Goal: Task Accomplishment & Management: Use online tool/utility

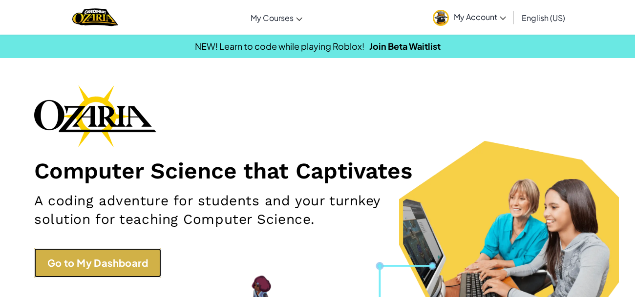
click at [64, 265] on link "Go to My Dashboard" at bounding box center [97, 263] width 127 height 29
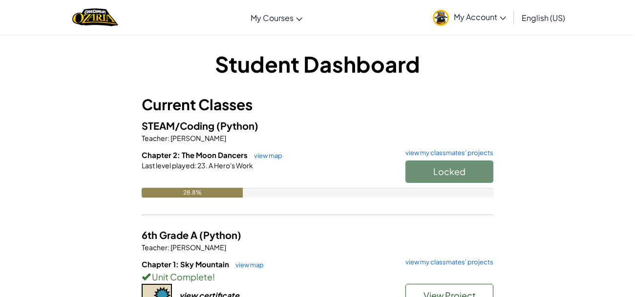
click at [419, 178] on div "Locked" at bounding box center [445, 174] width 98 height 27
click at [441, 167] on div "Locked" at bounding box center [445, 174] width 98 height 27
click at [266, 156] on link "view map" at bounding box center [265, 156] width 33 height 8
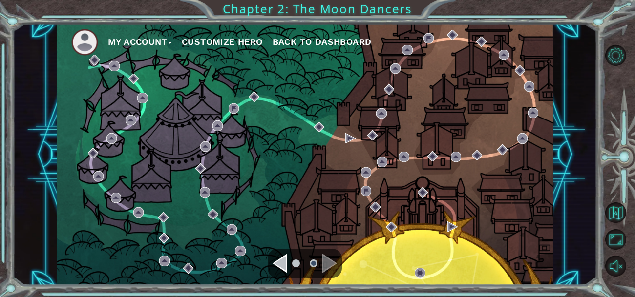
click at [287, 263] on div "Navigate to the previous page" at bounding box center [279, 264] width 15 height 20
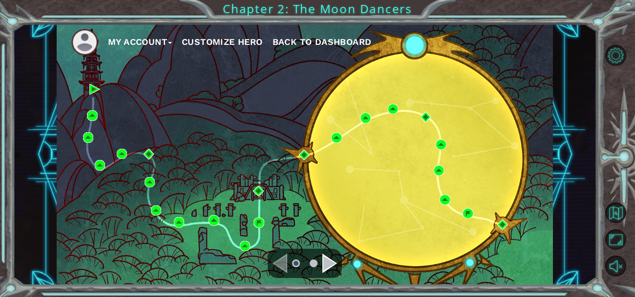
click at [500, 233] on div "My Account Customize Hero Back to Dashboard" at bounding box center [305, 155] width 496 height 262
click at [333, 265] on div "Navigate to the next page" at bounding box center [329, 264] width 15 height 20
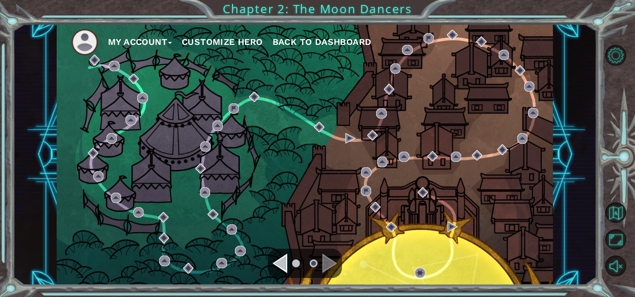
click at [262, 265] on div "My Account Customize Hero Back to Dashboard" at bounding box center [305, 155] width 496 height 262
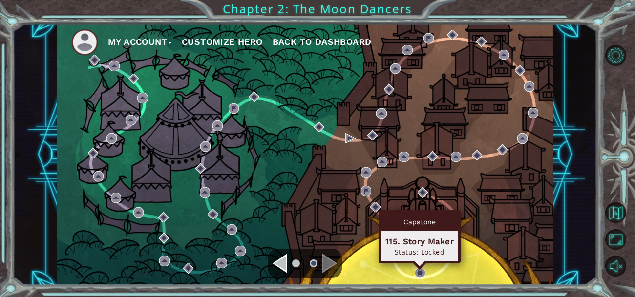
click at [277, 263] on div "Navigate to the previous page" at bounding box center [279, 264] width 15 height 20
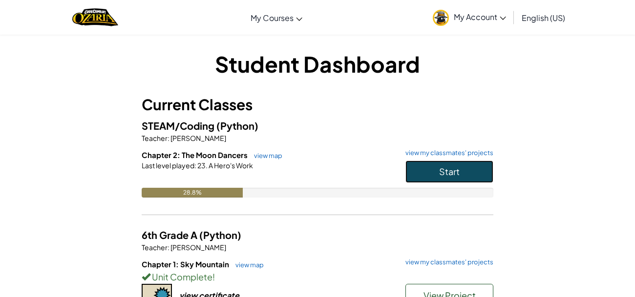
click at [447, 164] on button "Start" at bounding box center [449, 172] width 88 height 22
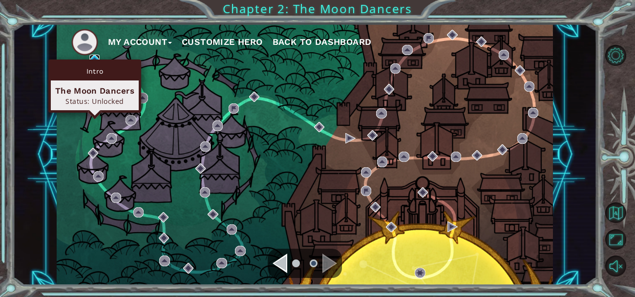
click at [94, 55] on img at bounding box center [94, 60] width 10 height 10
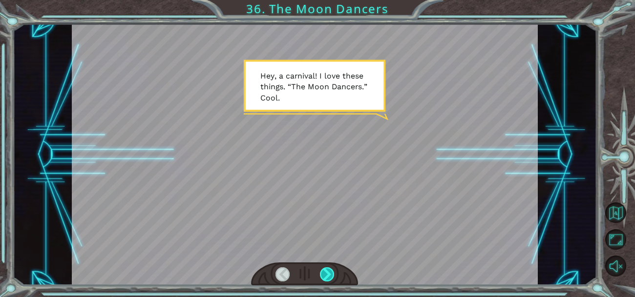
click at [325, 271] on div at bounding box center [327, 275] width 14 height 14
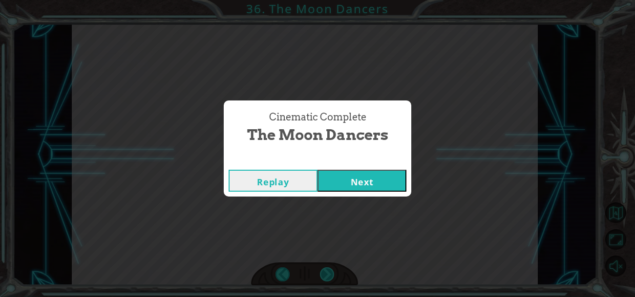
click at [317, 170] on button "Next" at bounding box center [361, 181] width 89 height 22
click at [377, 186] on button "Next" at bounding box center [361, 181] width 89 height 22
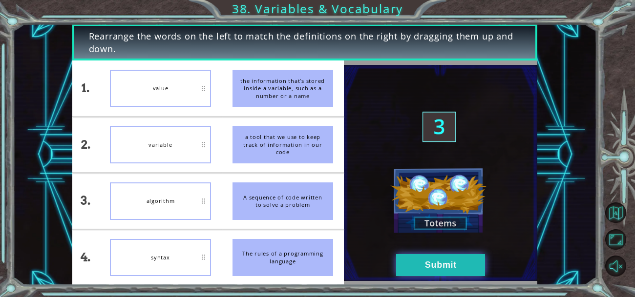
click at [420, 272] on button "Submit" at bounding box center [440, 265] width 89 height 22
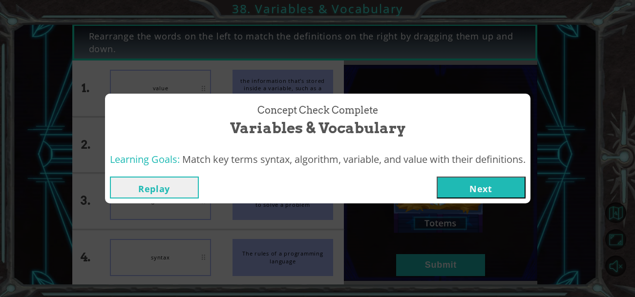
click at [460, 187] on button "Next" at bounding box center [481, 188] width 89 height 22
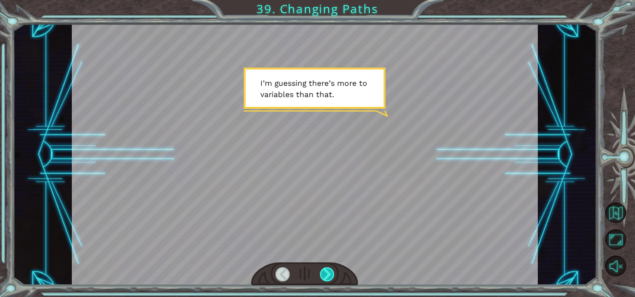
click at [328, 271] on div at bounding box center [327, 275] width 14 height 14
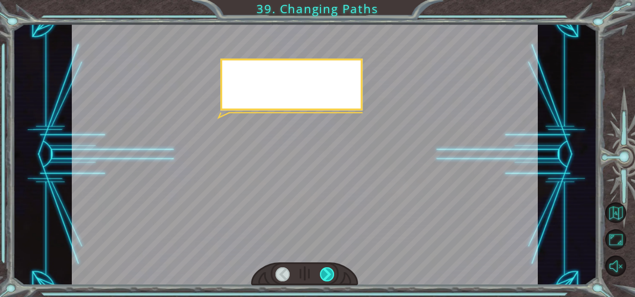
click at [328, 271] on div at bounding box center [327, 275] width 14 height 14
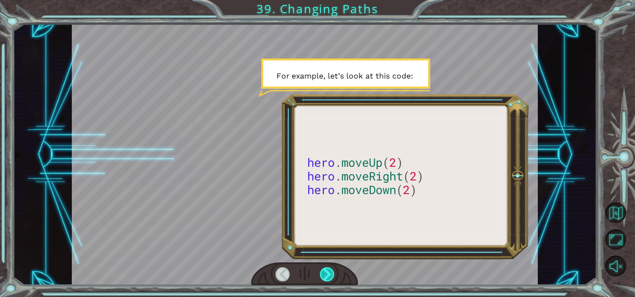
click at [328, 271] on div at bounding box center [327, 275] width 14 height 14
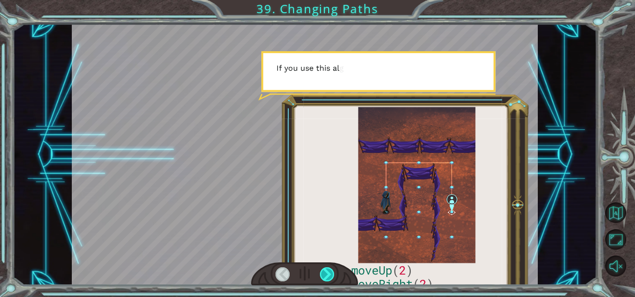
click at [328, 271] on div at bounding box center [327, 275] width 14 height 14
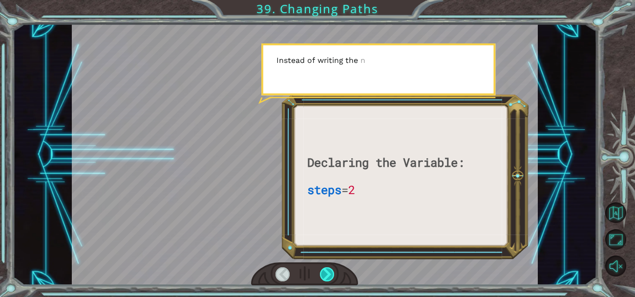
click at [328, 271] on div at bounding box center [327, 275] width 14 height 14
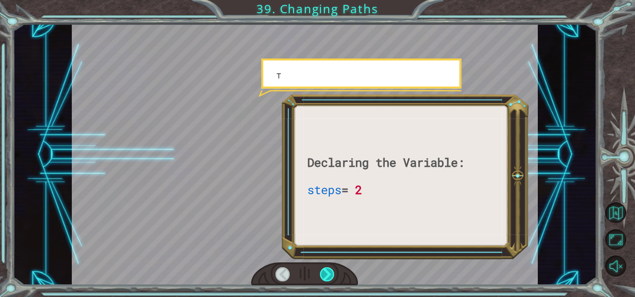
click at [328, 271] on div at bounding box center [327, 275] width 14 height 14
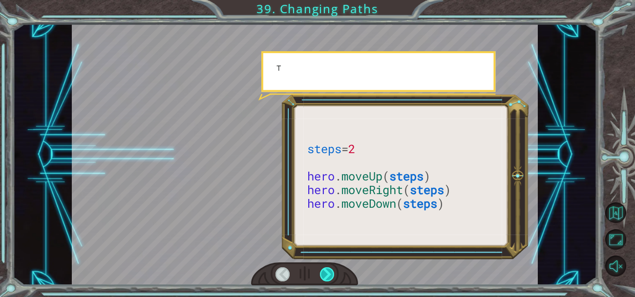
click at [328, 271] on div at bounding box center [327, 275] width 14 height 14
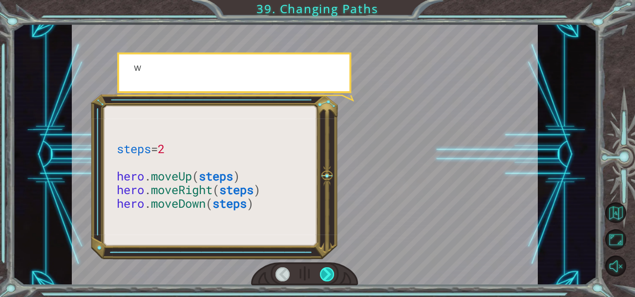
click at [328, 271] on div at bounding box center [327, 275] width 14 height 14
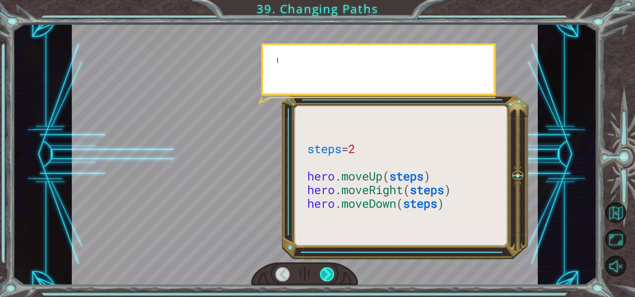
click at [328, 271] on div at bounding box center [327, 275] width 14 height 14
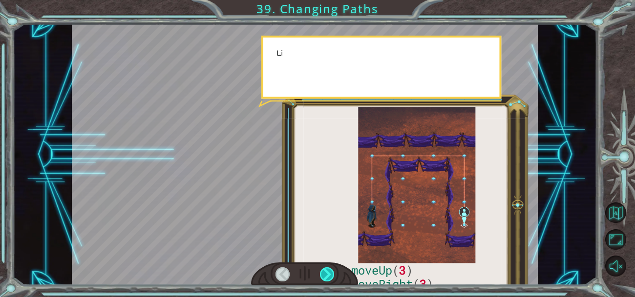
click at [328, 271] on div at bounding box center [327, 275] width 14 height 14
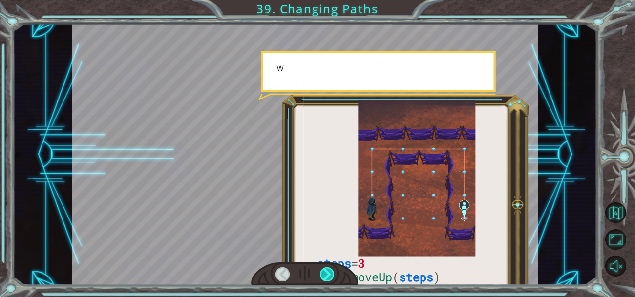
click at [328, 271] on div at bounding box center [327, 275] width 14 height 14
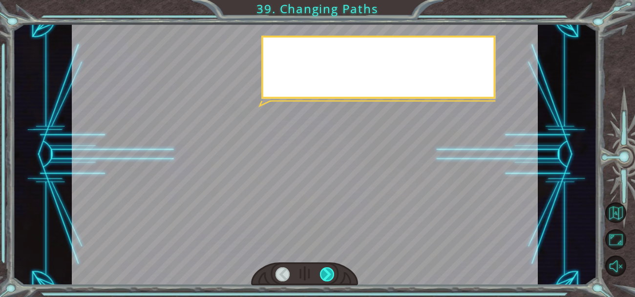
click at [328, 271] on div at bounding box center [327, 275] width 14 height 14
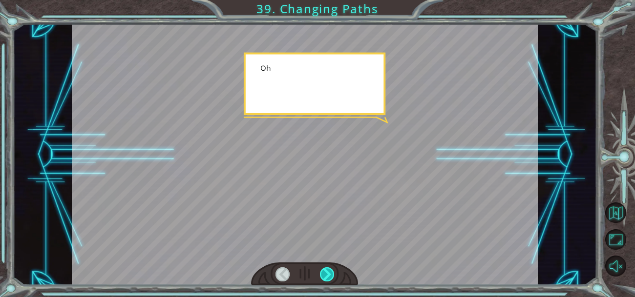
click at [328, 271] on div at bounding box center [327, 275] width 14 height 14
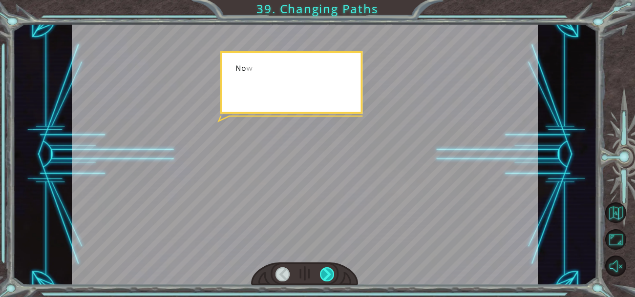
click at [328, 271] on div at bounding box center [327, 275] width 14 height 14
